Goal: Task Accomplishment & Management: Manage account settings

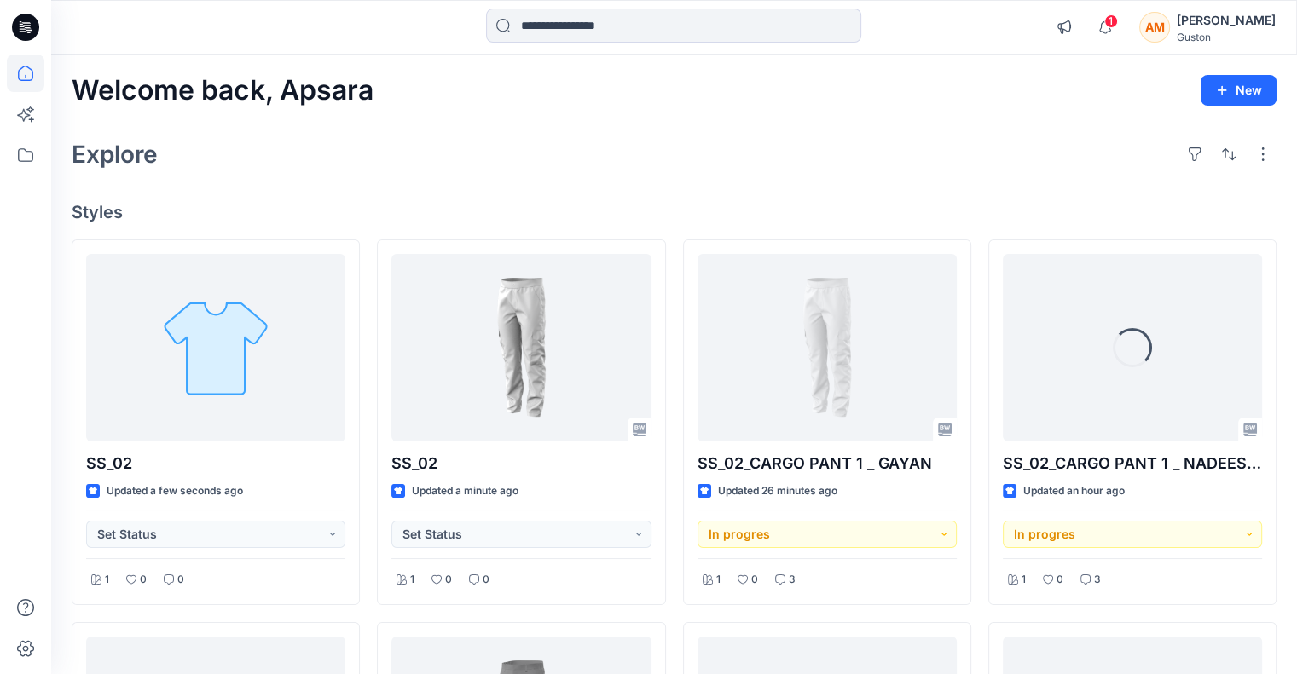
click at [1203, 23] on div "Apsara Mediwake" at bounding box center [1225, 20] width 99 height 20
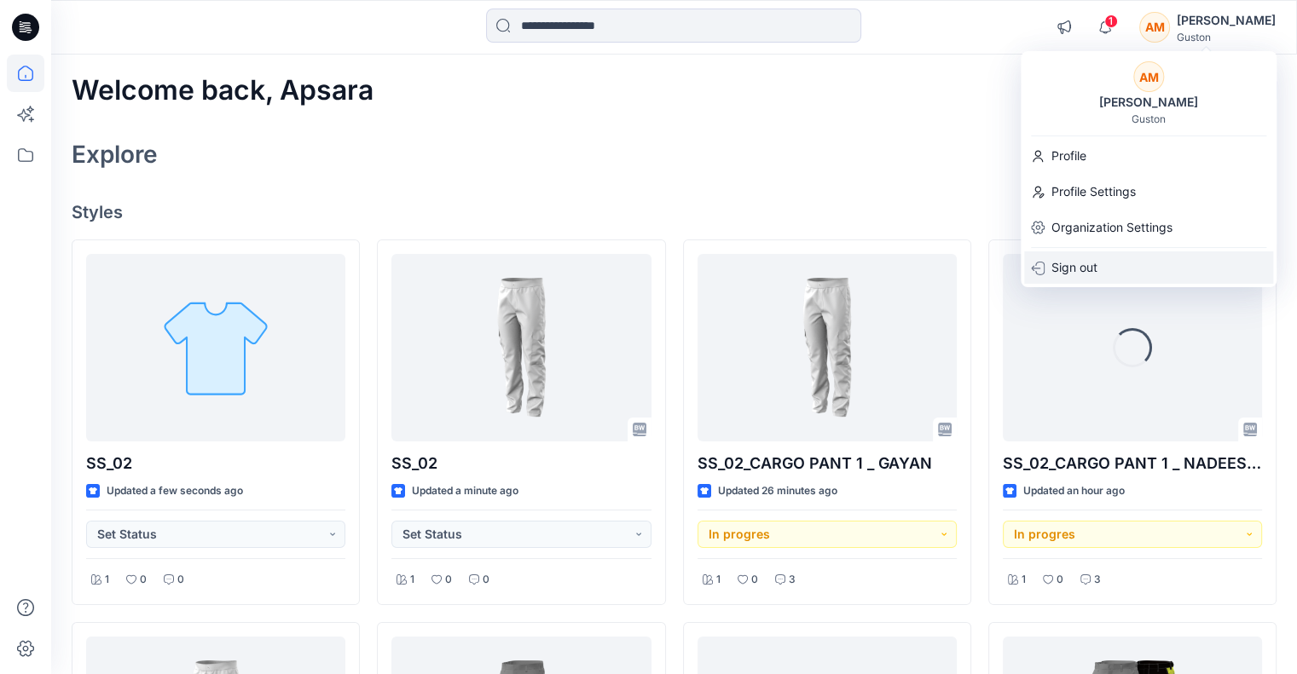
click at [1083, 267] on p "Sign out" at bounding box center [1074, 267] width 46 height 32
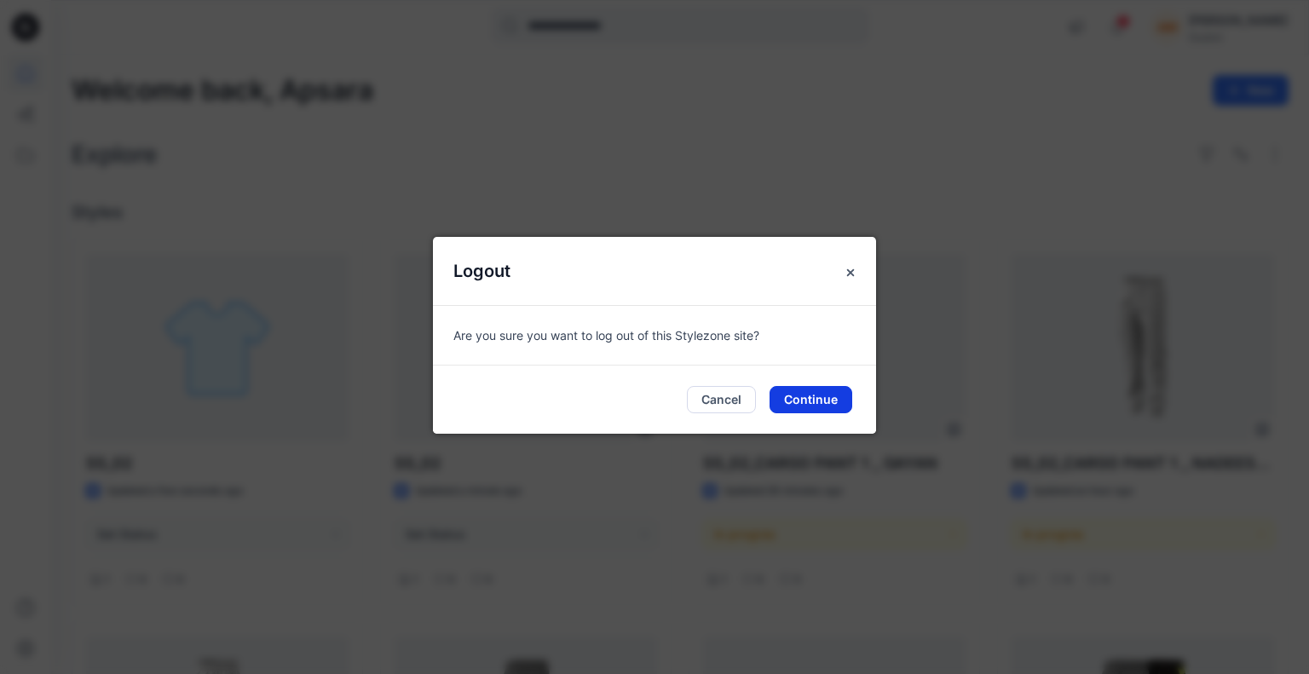
click at [793, 403] on button "Continue" at bounding box center [811, 399] width 83 height 27
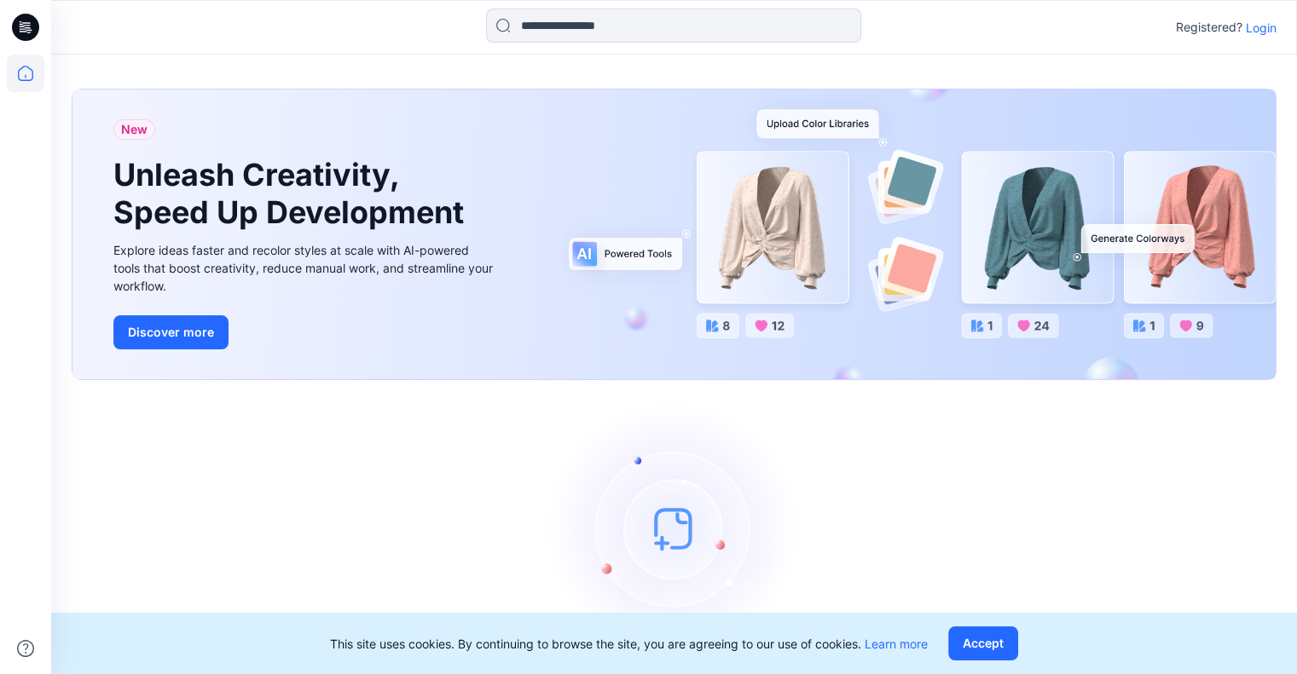
click at [1268, 26] on p "Login" at bounding box center [1261, 28] width 31 height 18
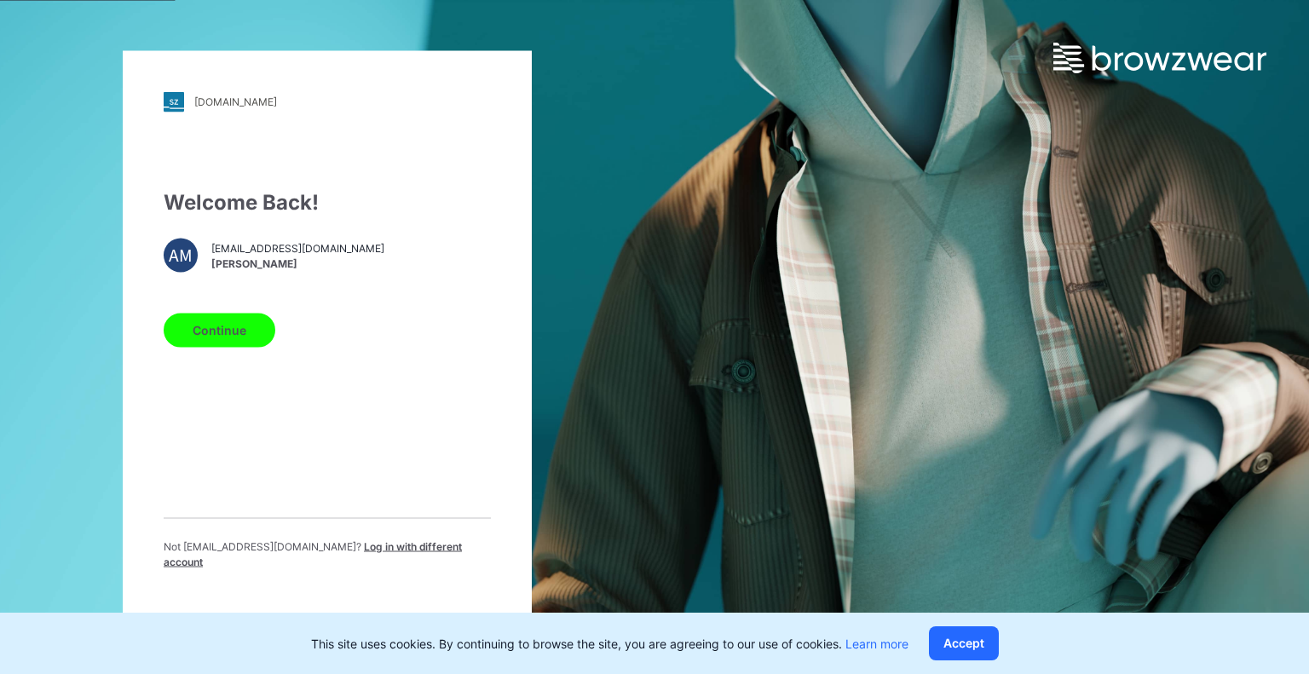
click at [268, 489] on div "Welcome Back! AM apsaram@dmsgt.com Apsara Mediwake Continue Not apsaram@dmsgt.c…" at bounding box center [327, 385] width 327 height 396
drag, startPoint x: 234, startPoint y: 346, endPoint x: 255, endPoint y: 321, distance: 32.6
click at [234, 344] on button "Continue" at bounding box center [220, 330] width 112 height 34
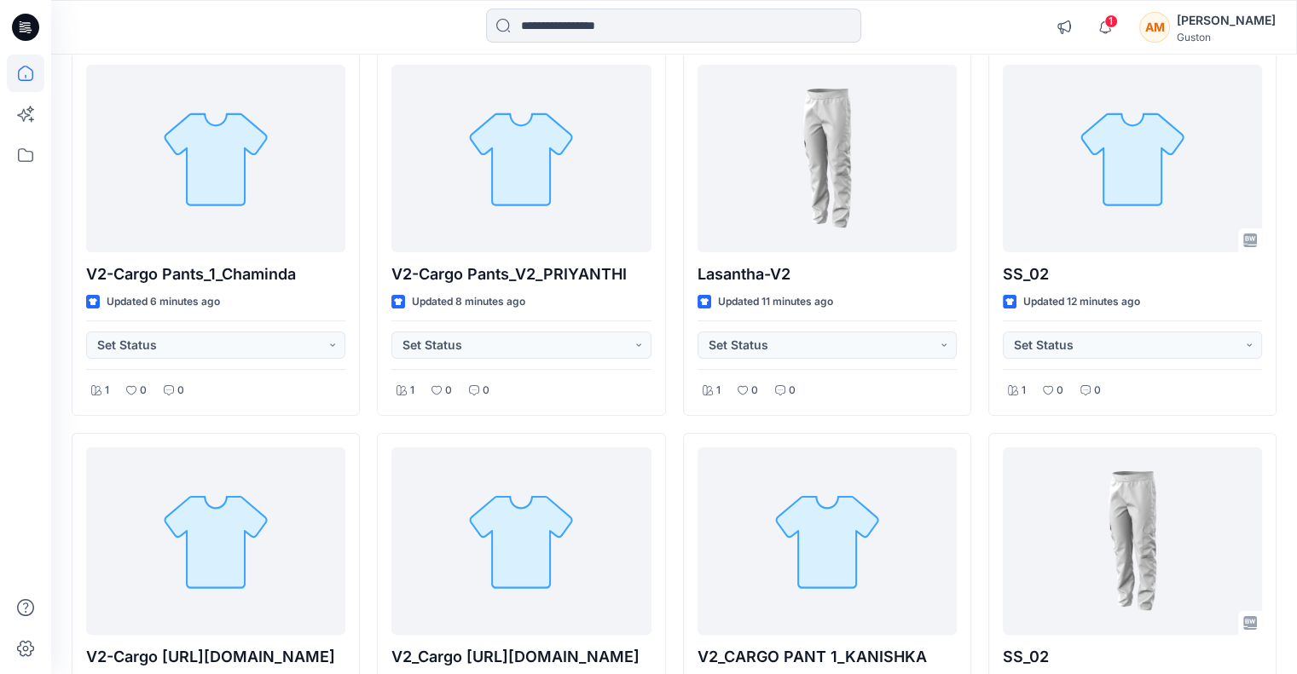
scroll to position [256, 0]
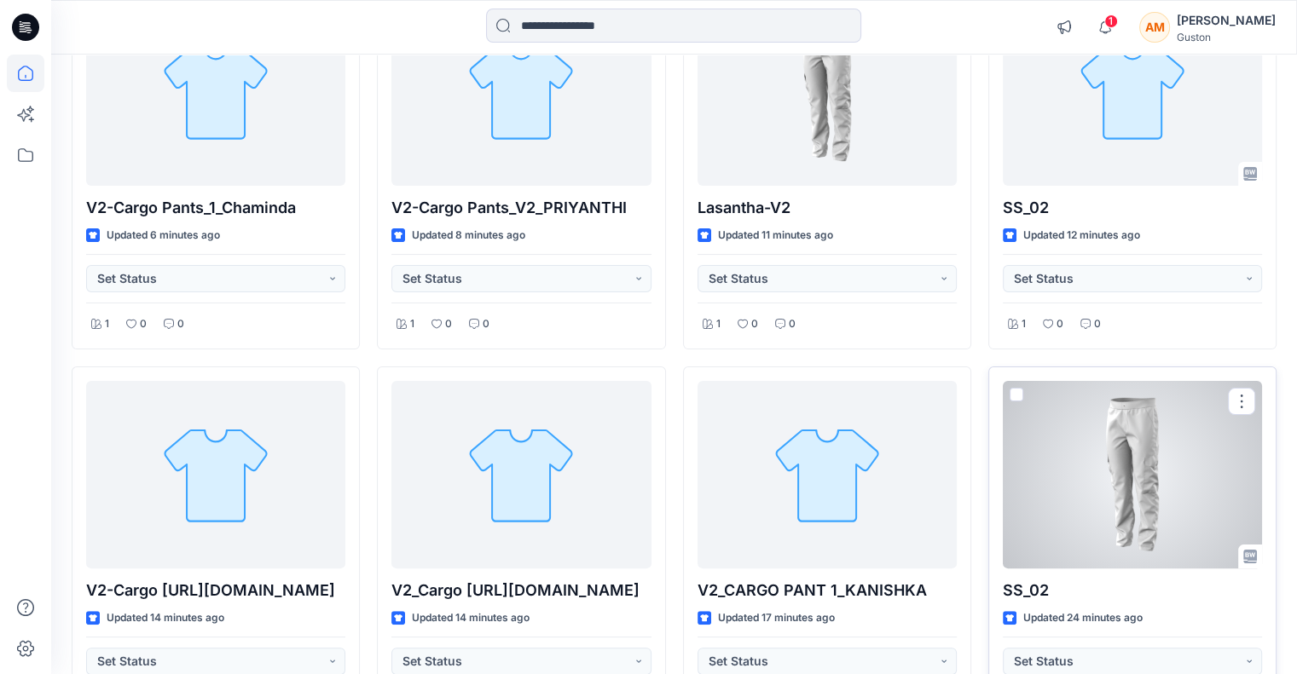
click at [1127, 481] on div at bounding box center [1132, 475] width 259 height 188
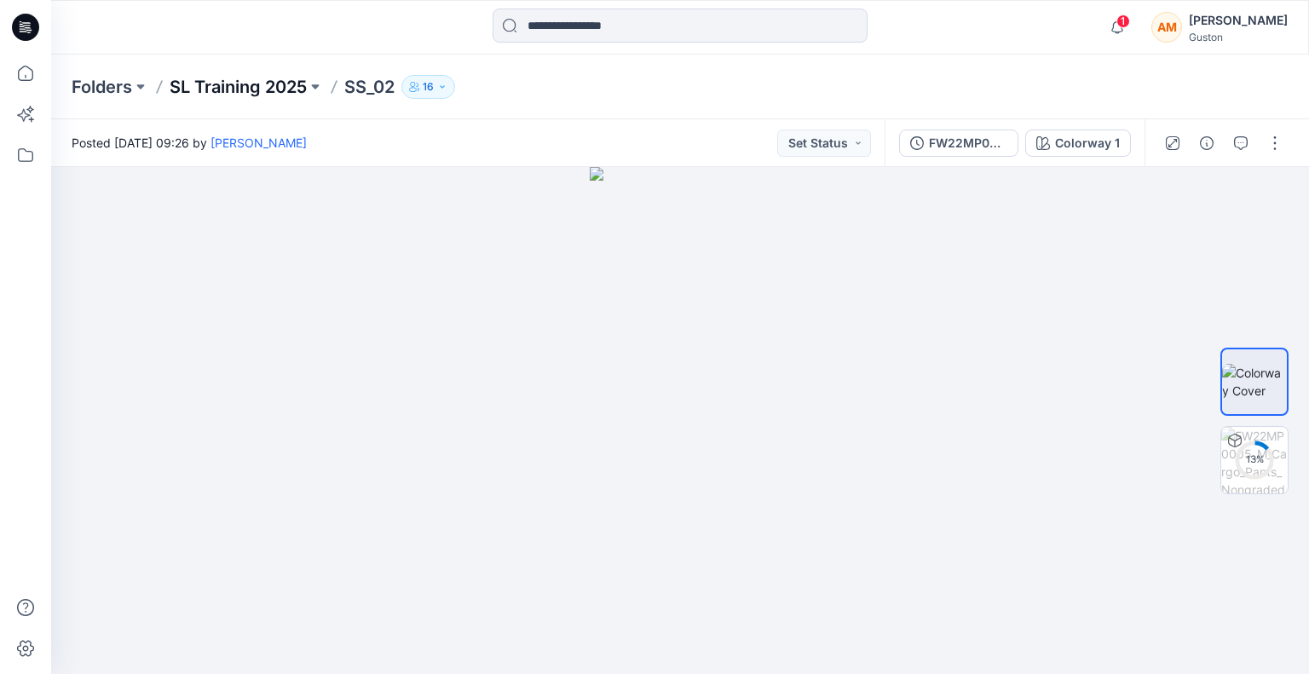
click at [220, 85] on p "SL Training 2025" at bounding box center [238, 87] width 137 height 24
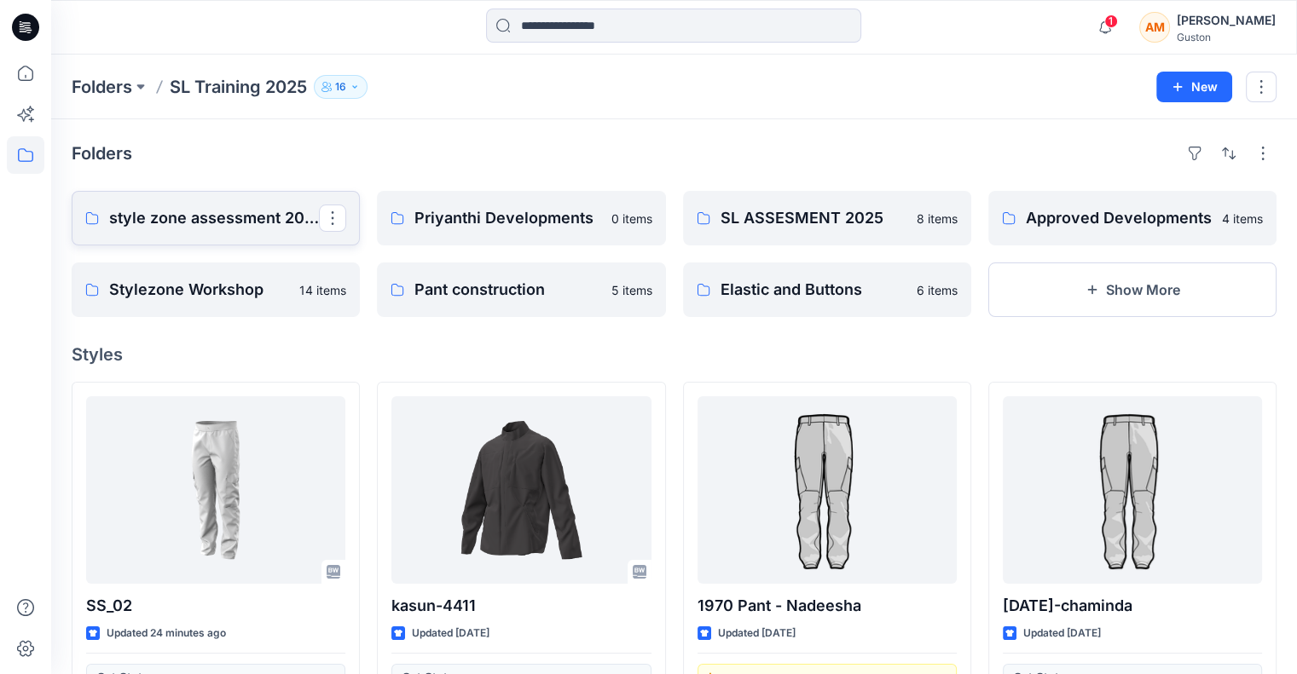
click at [175, 222] on p "style zone assessment 2025" at bounding box center [214, 218] width 210 height 24
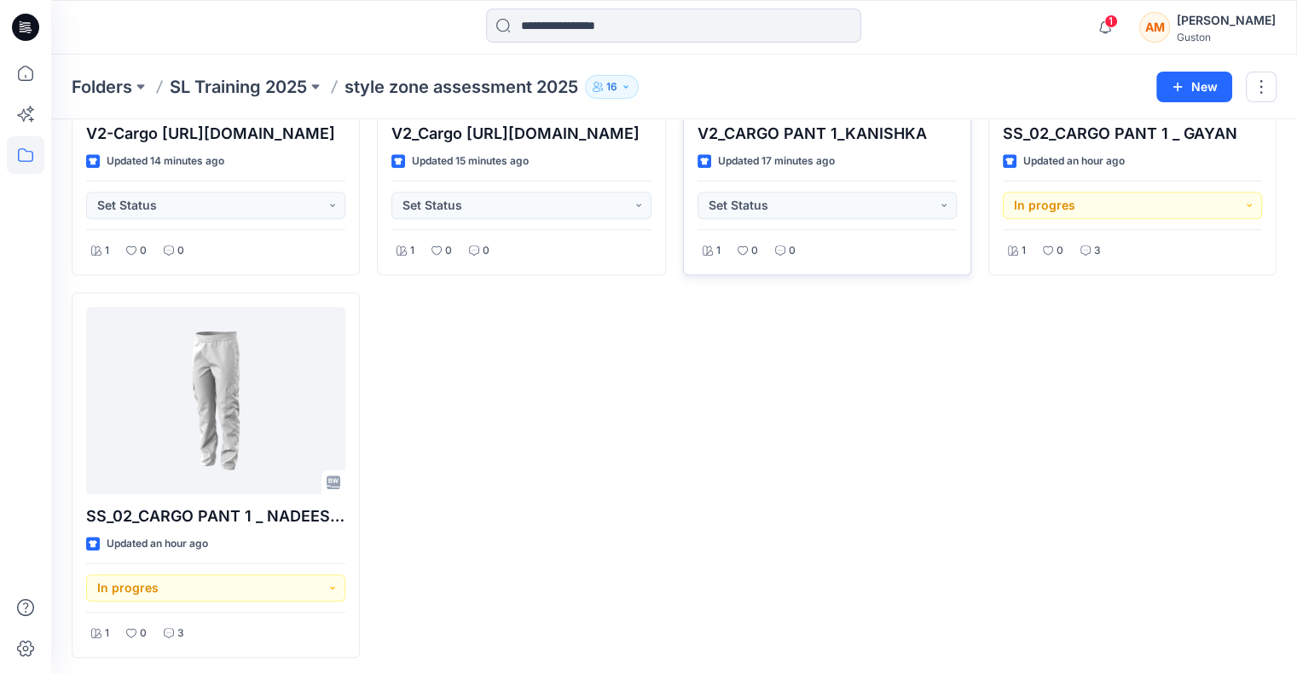
scroll to position [666, 0]
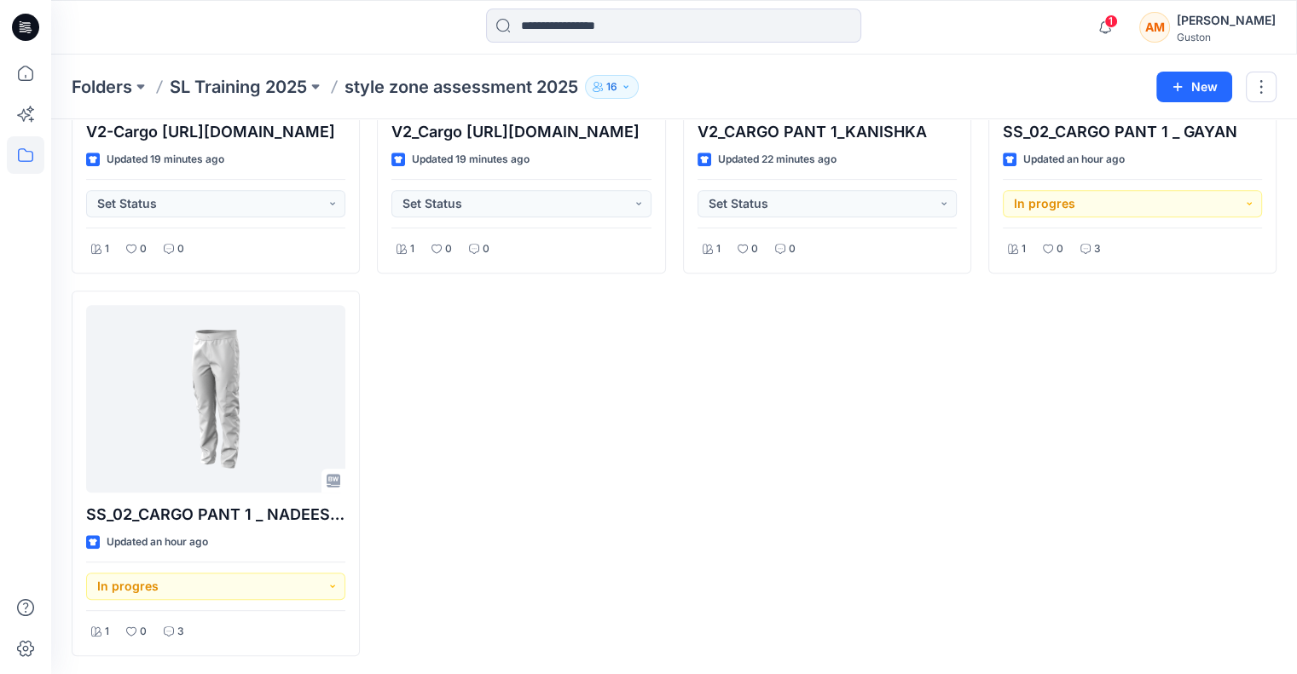
click at [422, 95] on p "style zone assessment 2025" at bounding box center [461, 87] width 234 height 24
click at [422, 88] on p "style zone assessment 2025" at bounding box center [461, 87] width 234 height 24
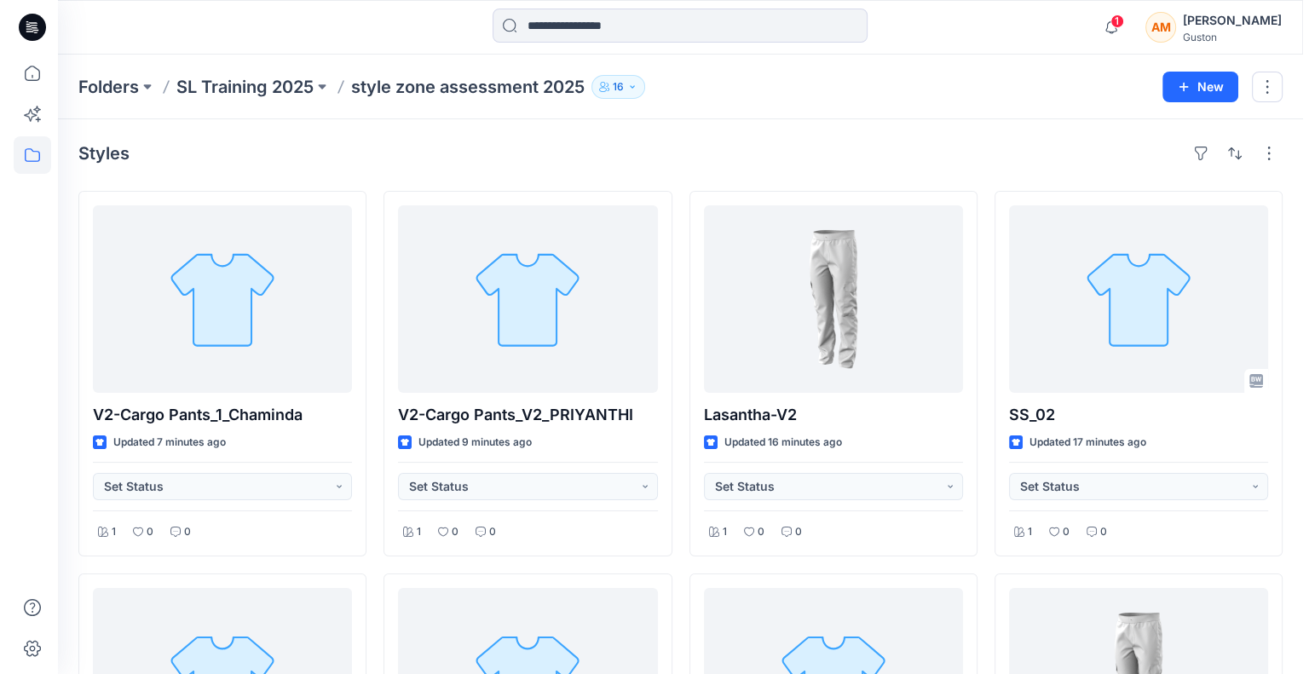
scroll to position [0, 0]
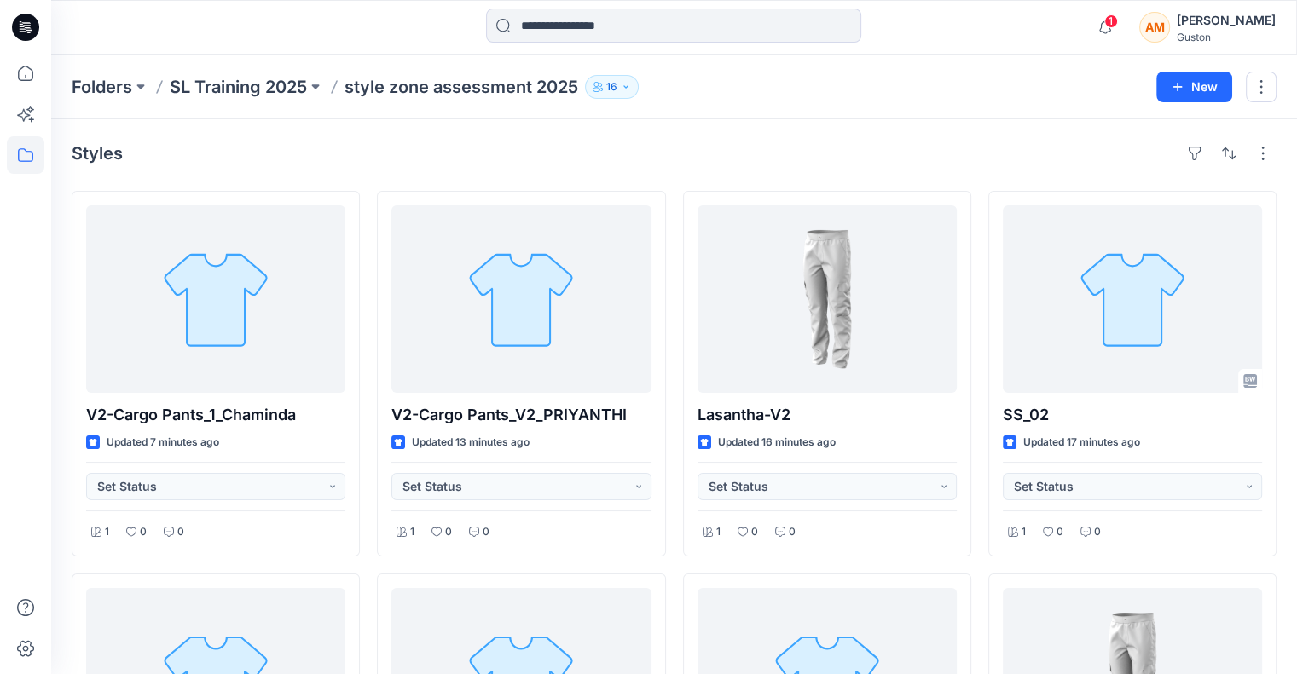
click at [1234, 20] on div "Apsara Mediwake" at bounding box center [1225, 20] width 99 height 20
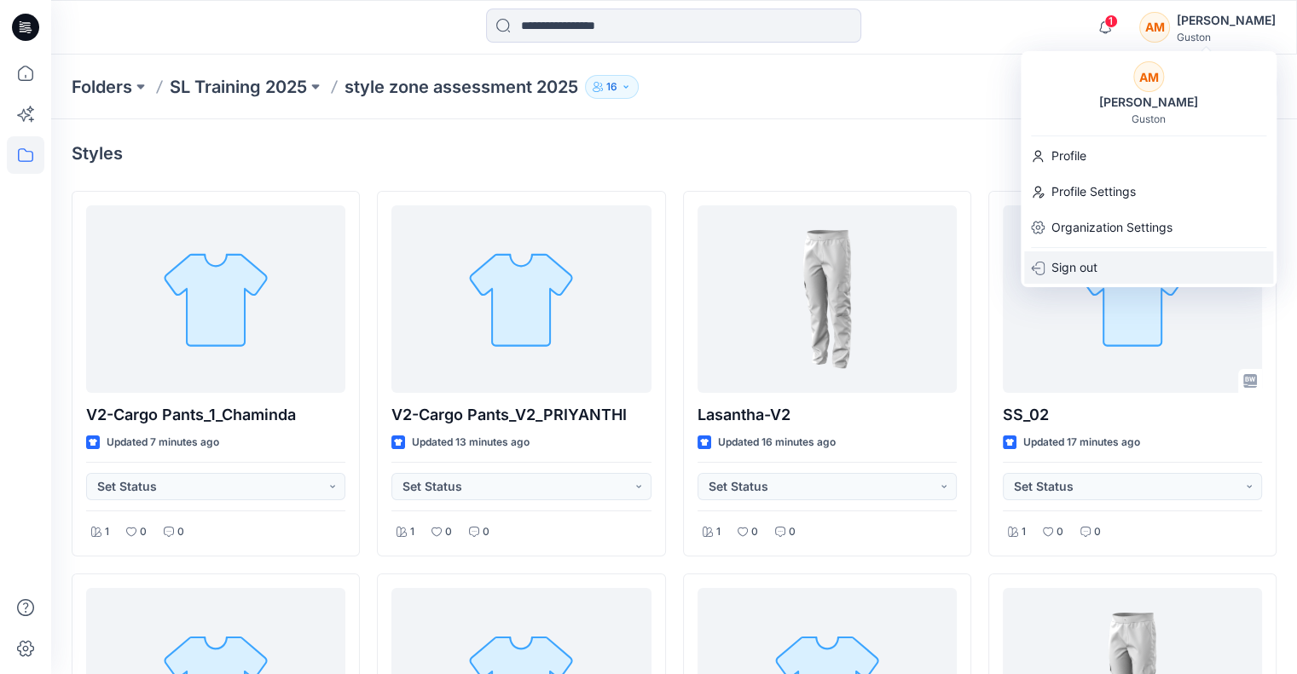
click at [1071, 264] on p "Sign out" at bounding box center [1074, 267] width 46 height 32
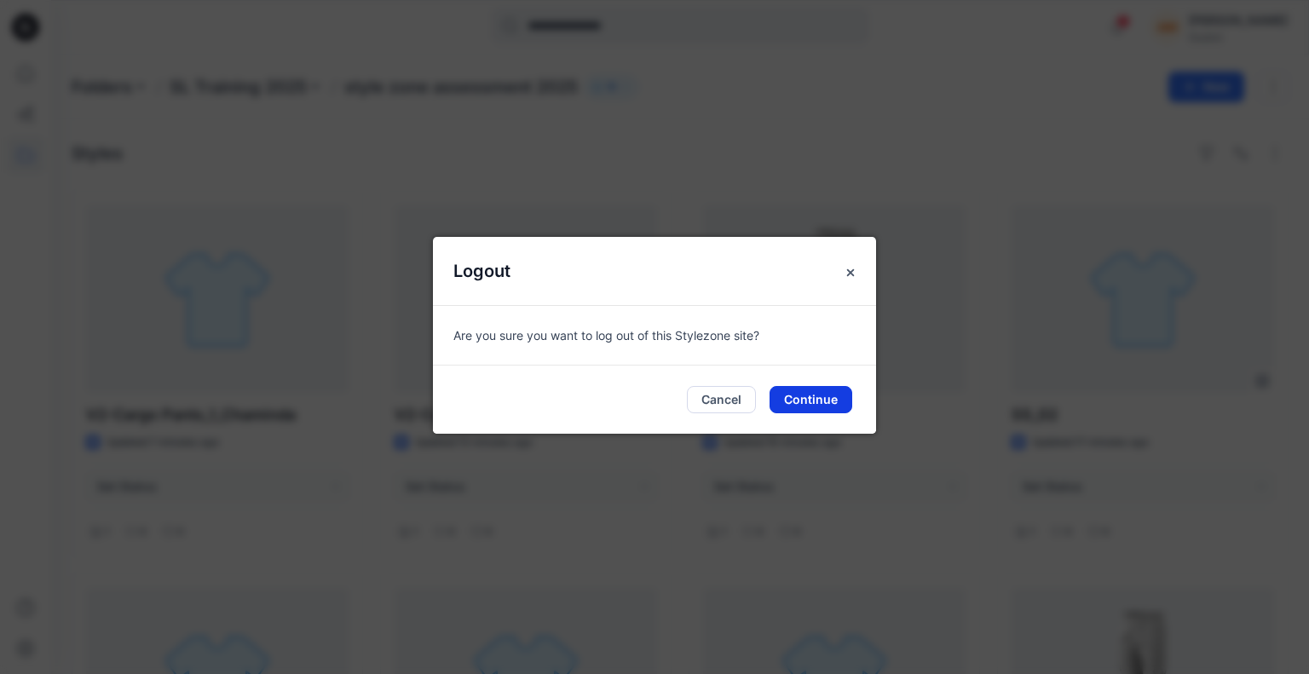
drag, startPoint x: 781, startPoint y: 408, endPoint x: 790, endPoint y: 392, distance: 18.7
click at [783, 400] on button "Continue" at bounding box center [811, 399] width 83 height 27
click at [795, 395] on button "Continue" at bounding box center [811, 399] width 83 height 27
